Goal: Task Accomplishment & Management: Manage account settings

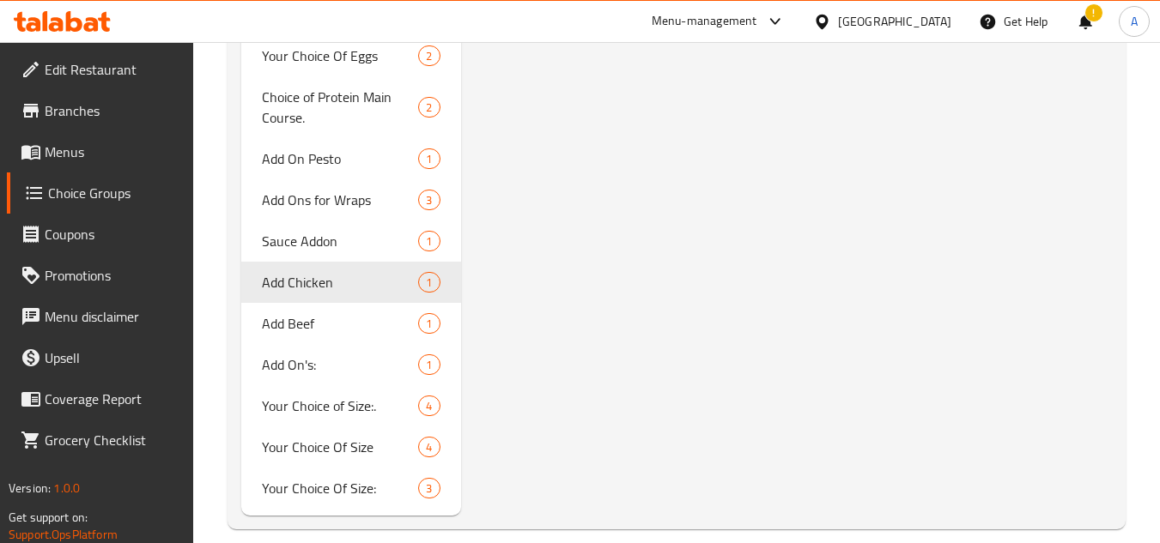
scroll to position [1523, 0]
click at [937, 21] on div "[GEOGRAPHIC_DATA]" at bounding box center [894, 21] width 113 height 19
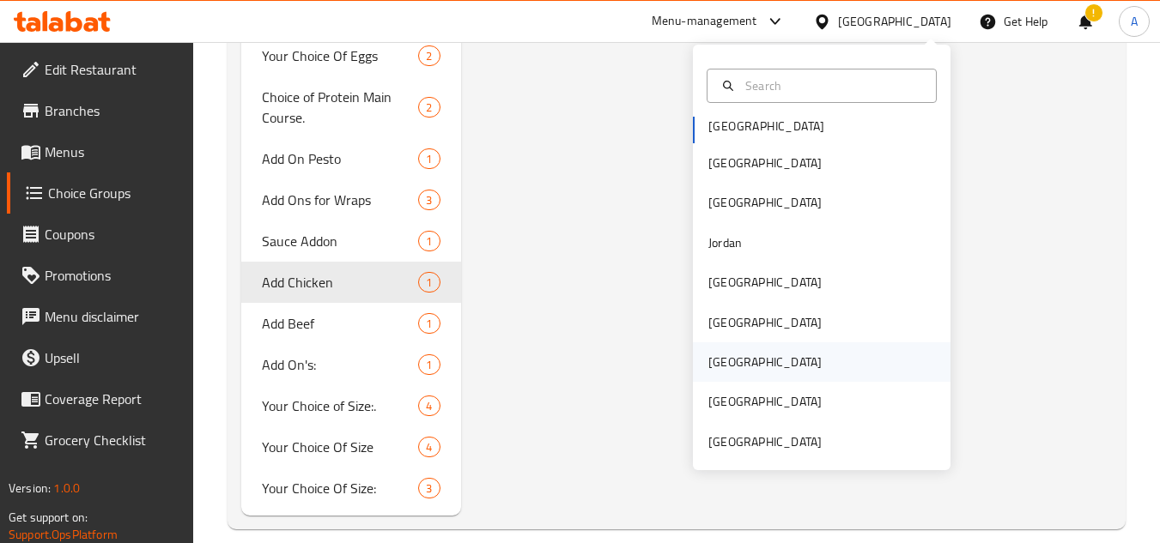
scroll to position [9, 0]
click at [765, 367] on div "[GEOGRAPHIC_DATA]" at bounding box center [822, 360] width 258 height 39
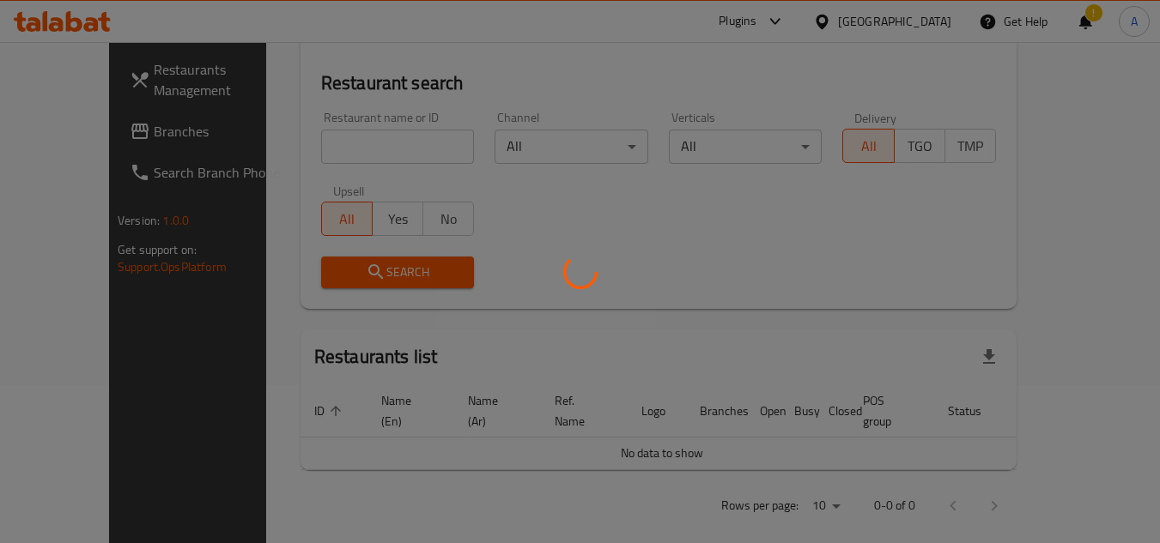
scroll to position [771, 0]
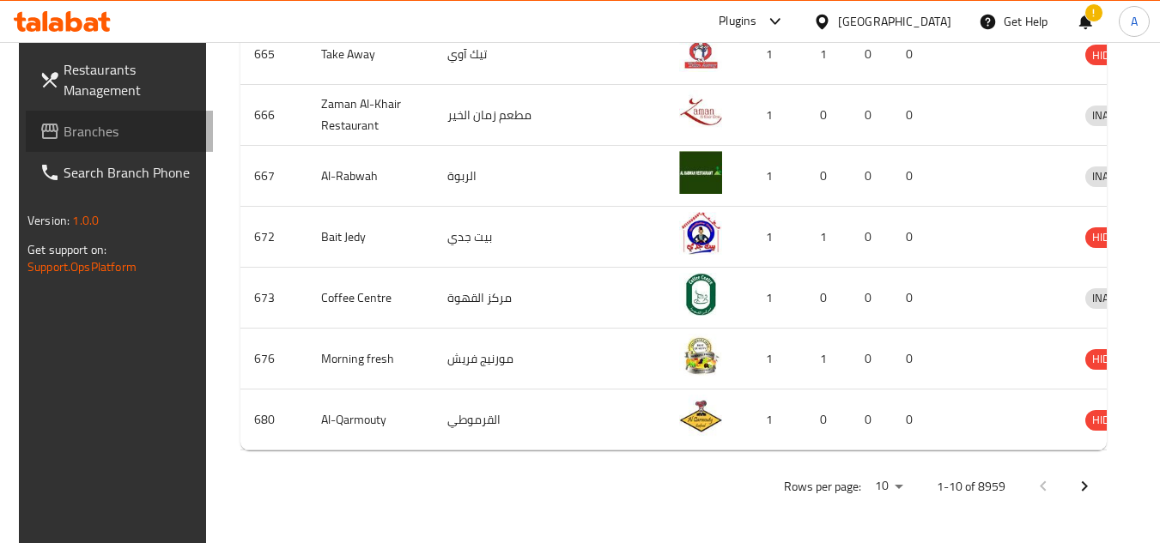
click at [65, 124] on span "Branches" at bounding box center [132, 131] width 136 height 21
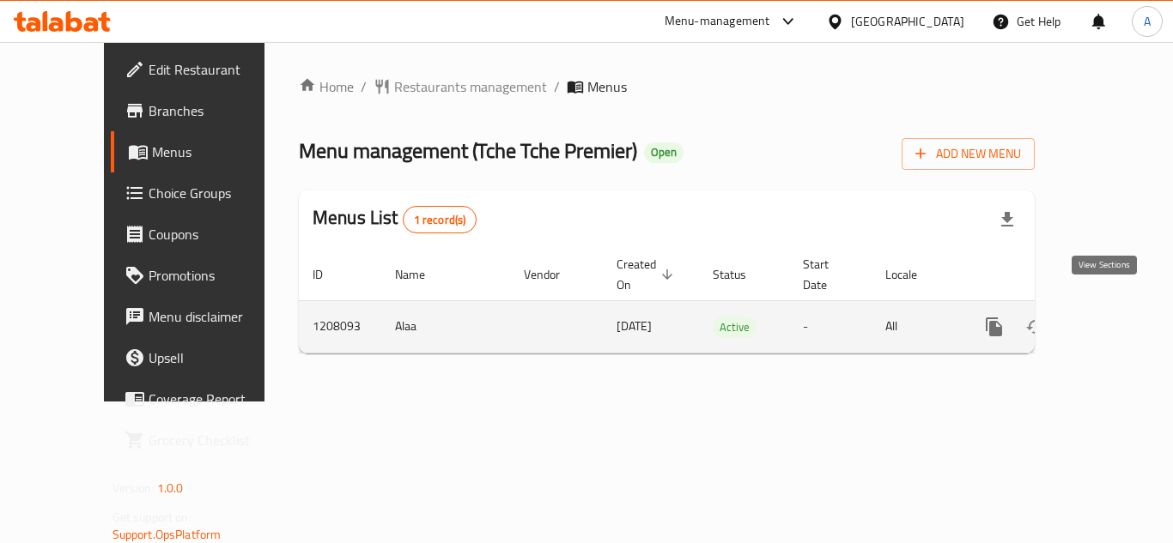
click at [1110, 319] on icon "enhanced table" at bounding box center [1117, 326] width 15 height 15
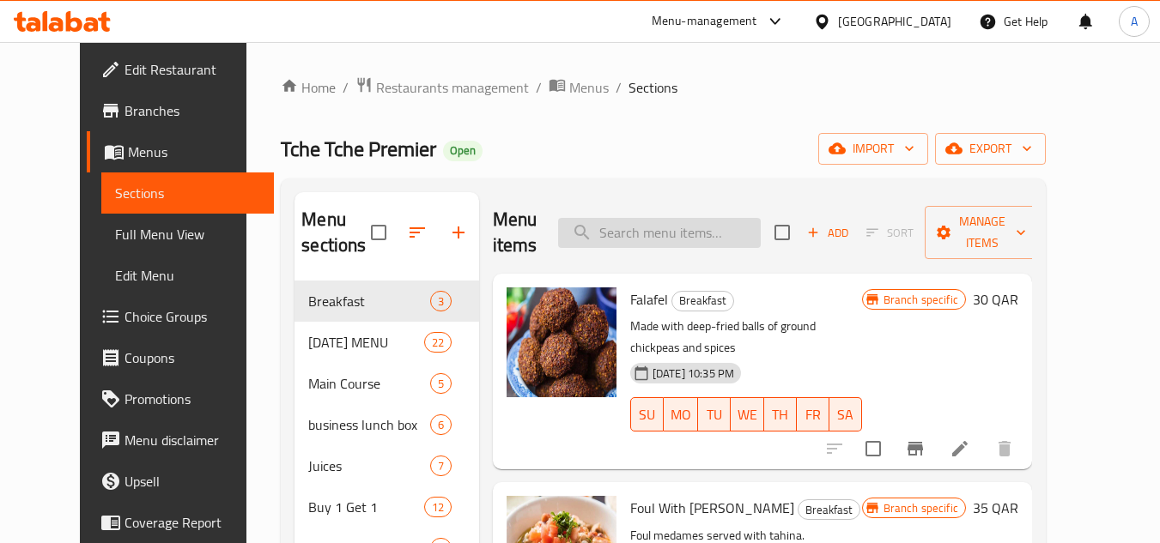
click at [747, 225] on input "search" at bounding box center [659, 233] width 203 height 30
paste input "718568"
type input "718568"
paste input "Business Lunch ( [DATE] )"
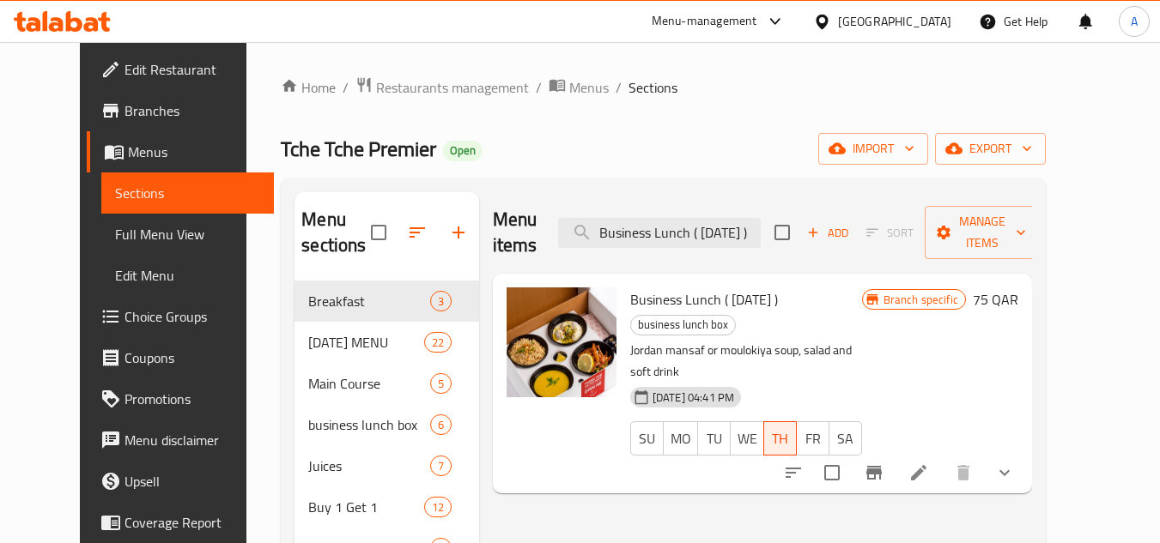
type input "Business Lunch ( [DATE] )"
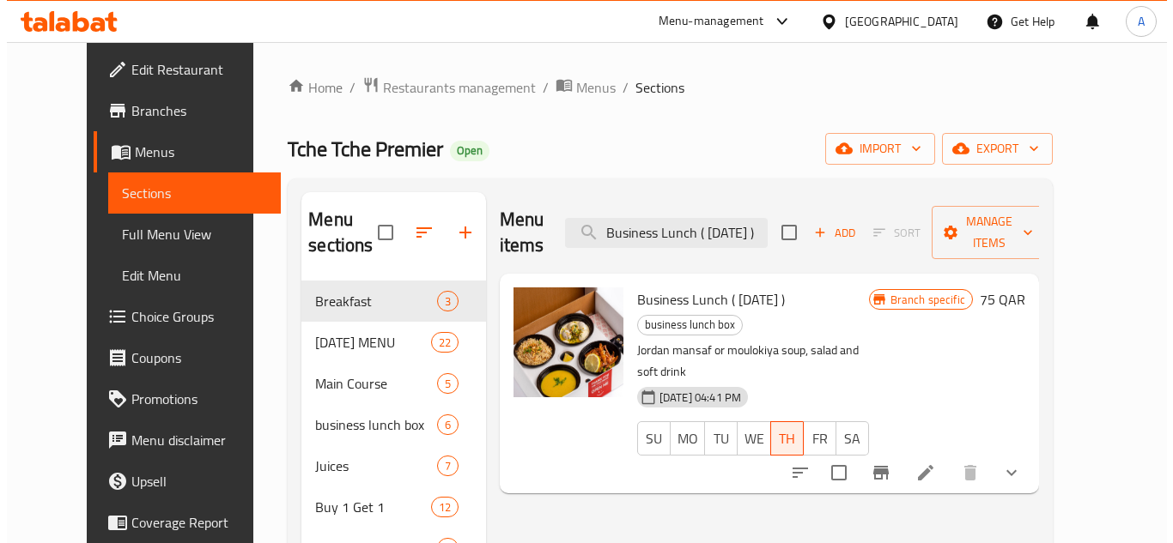
scroll to position [0, 0]
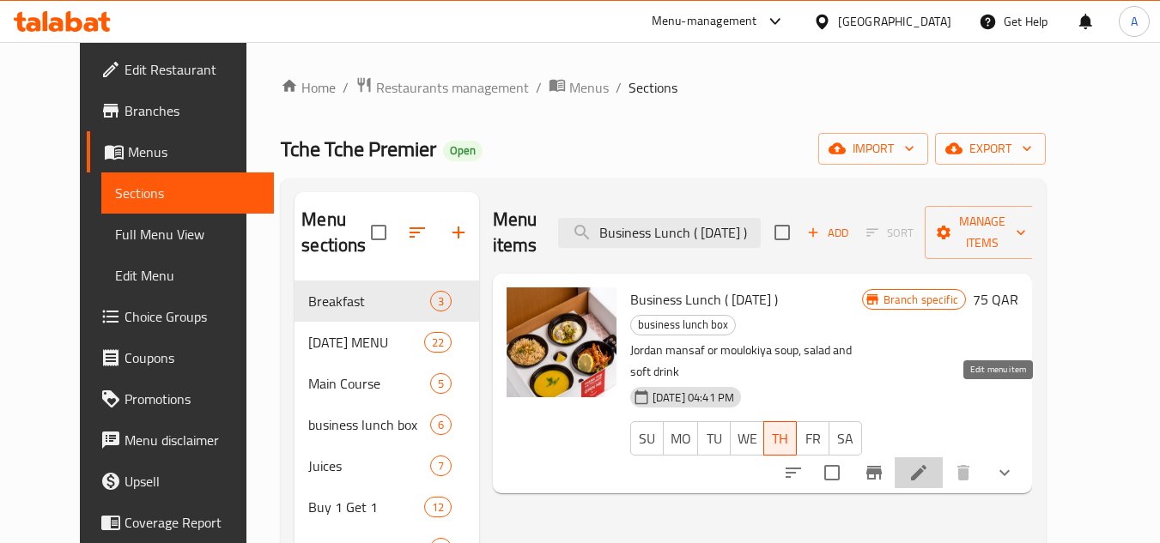
click at [926, 465] on icon at bounding box center [918, 472] width 15 height 15
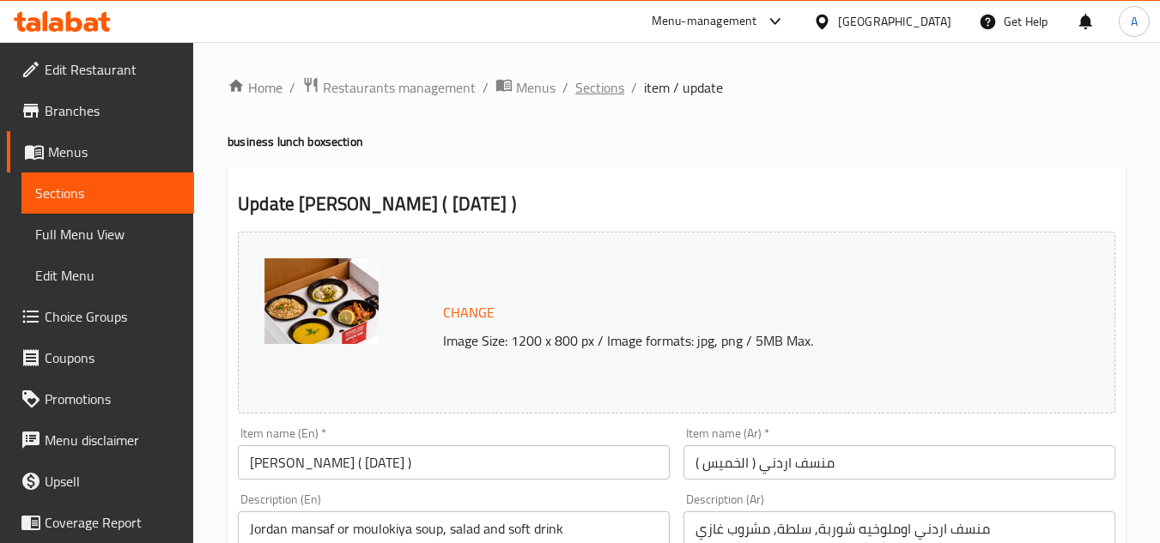
click at [591, 82] on span "Sections" at bounding box center [599, 87] width 49 height 21
